Goal: Information Seeking & Learning: Learn about a topic

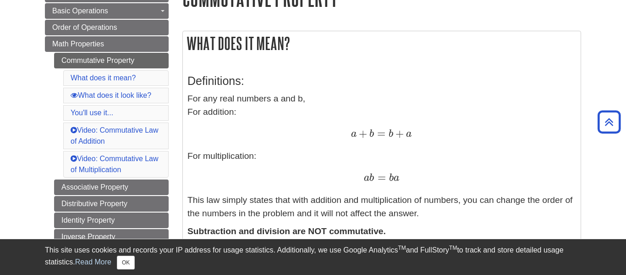
scroll to position [127, 0]
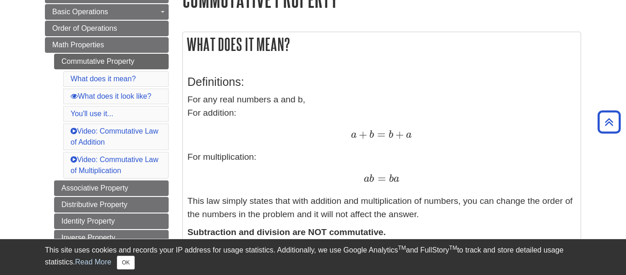
click at [310, 106] on p "For any real numbers a and b, For addition: a + b = b + a a + b = b + a For mul…" at bounding box center [382, 156] width 389 height 127
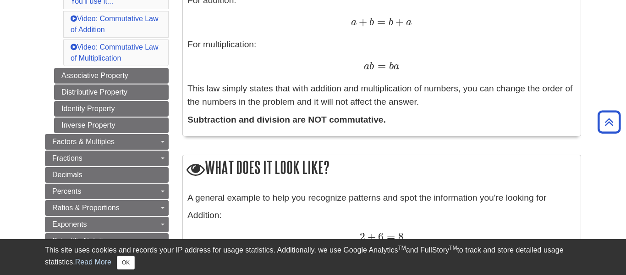
scroll to position [240, 0]
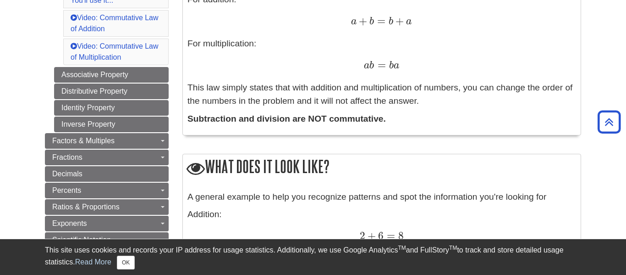
click at [466, 47] on p "For any real numbers a and b, For addition: a + b = b + a a + b = b + a For mul…" at bounding box center [382, 43] width 389 height 127
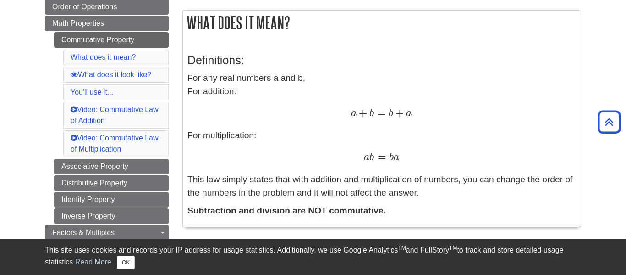
scroll to position [147, 0]
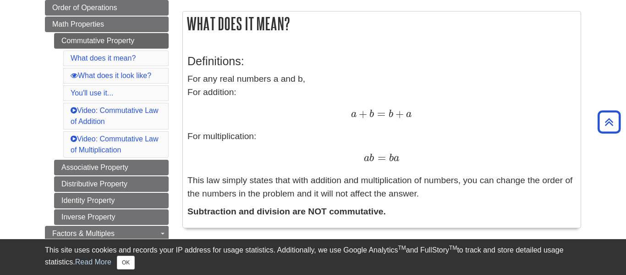
click at [475, 75] on p "For any real numbers a and b, For addition: a + b = b + a a + b = b + a For mul…" at bounding box center [382, 135] width 389 height 127
click at [609, 120] on icon "Back to Top" at bounding box center [609, 121] width 29 height 29
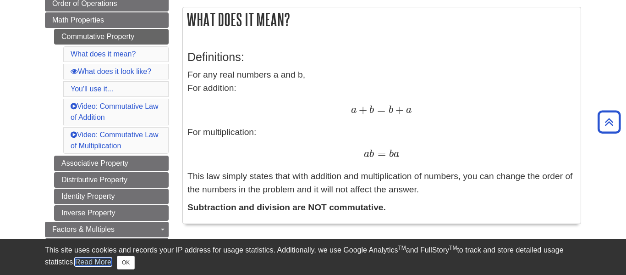
scroll to position [152, 0]
click at [525, 98] on p "For any real numbers a and b, For addition: a + b = b + a a + b = b + a For mul…" at bounding box center [382, 131] width 389 height 127
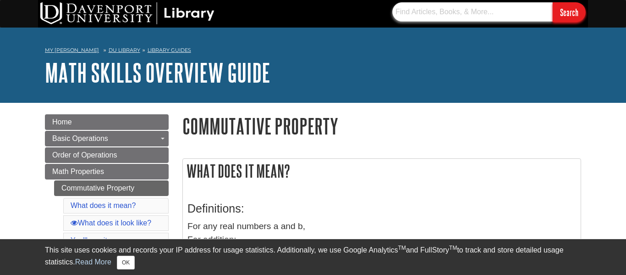
click at [444, 18] on input "text" at bounding box center [473, 11] width 161 height 19
type input "Associative Property"
click at [553, 2] on input "Search" at bounding box center [569, 12] width 33 height 20
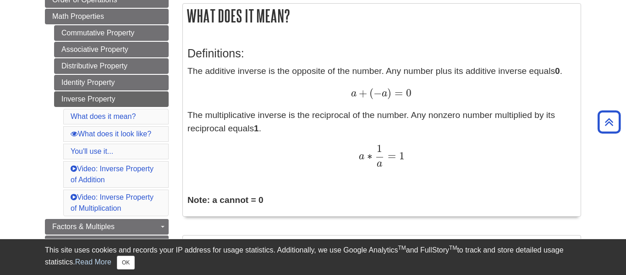
scroll to position [153, 0]
